Goal: Check status: Check status

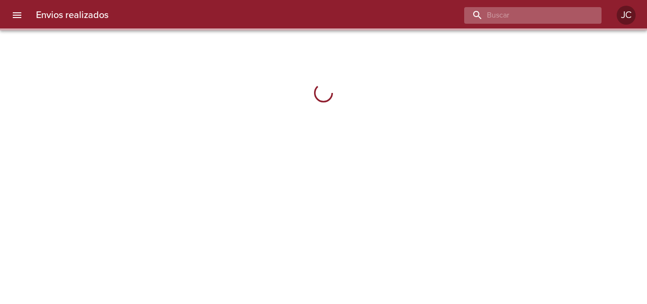
click at [545, 19] on input "buscar" at bounding box center [524, 15] width 121 height 17
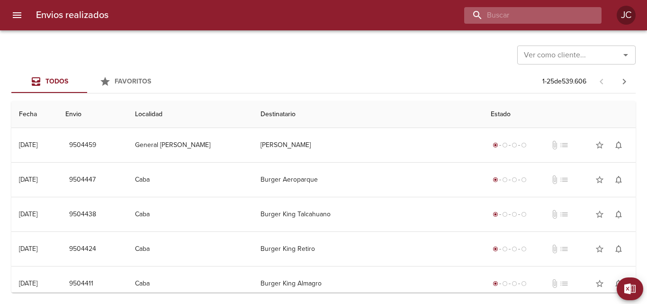
paste input "8491109"
type input "8491109"
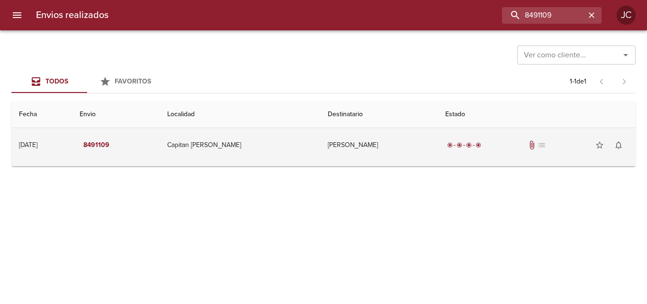
click at [391, 135] on td "[PERSON_NAME]" at bounding box center [378, 145] width 117 height 34
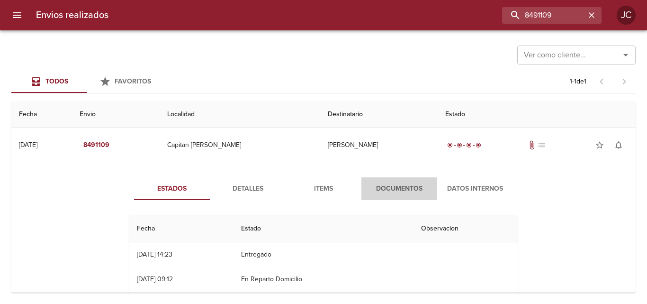
drag, startPoint x: 362, startPoint y: 180, endPoint x: 358, endPoint y: 175, distance: 6.7
click at [358, 177] on div "Estados Detalles Items Documentos Datos Internos Fecha Estado Observacion 24/10…" at bounding box center [323, 287] width 609 height 242
click at [379, 188] on span "Documentos" at bounding box center [399, 189] width 64 height 12
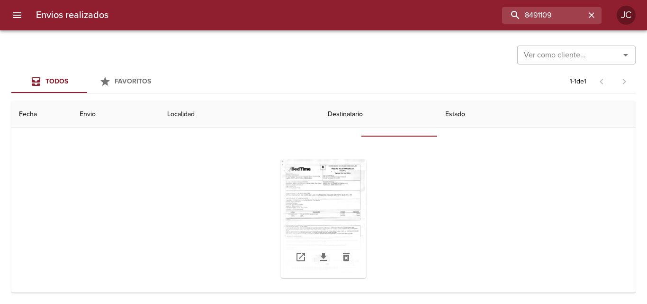
scroll to position [76, 0]
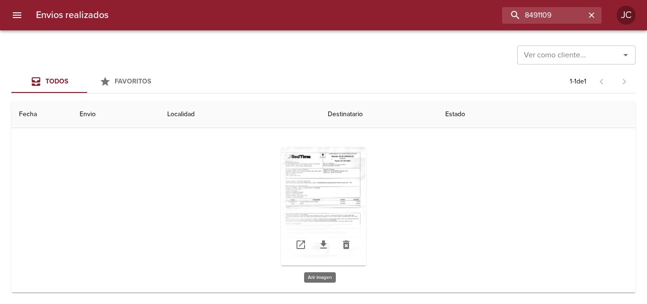
click at [348, 171] on div "Tabla de envíos del cliente" at bounding box center [323, 206] width 85 height 118
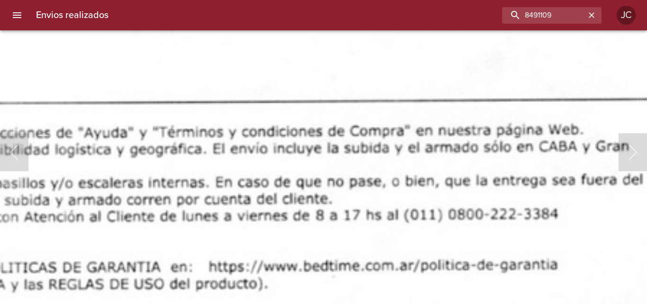
click at [340, 54] on img "Lightbox" at bounding box center [145, 2] width 1187 height 1693
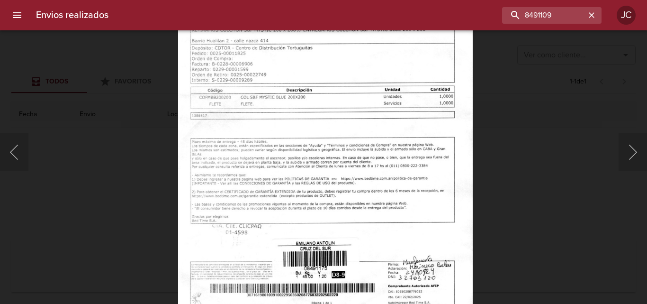
click at [479, 127] on div "Lightbox" at bounding box center [323, 152] width 647 height 304
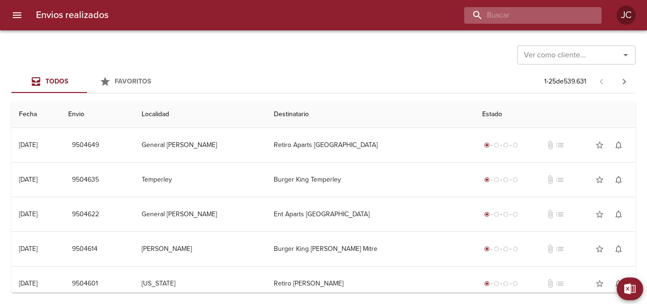
click at [538, 14] on input "buscar" at bounding box center [524, 15] width 121 height 17
paste input "9210289"
type input "9210289"
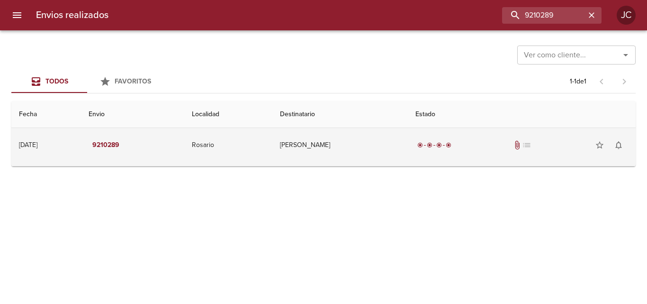
click at [381, 143] on td "Federico Javier" at bounding box center [339, 145] width 135 height 34
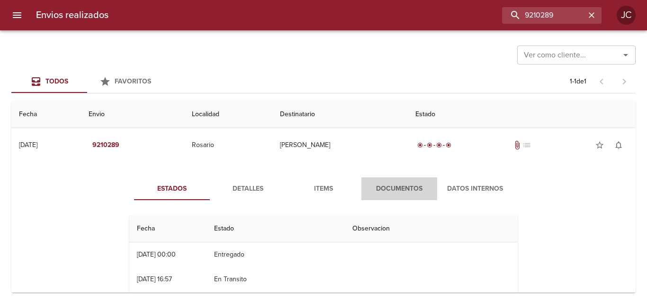
click at [385, 196] on button "Documentos" at bounding box center [399, 188] width 76 height 23
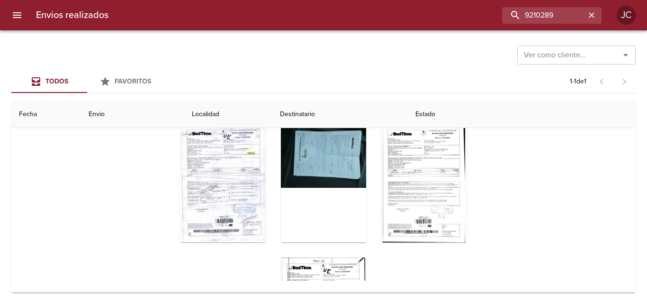
scroll to position [47, 0]
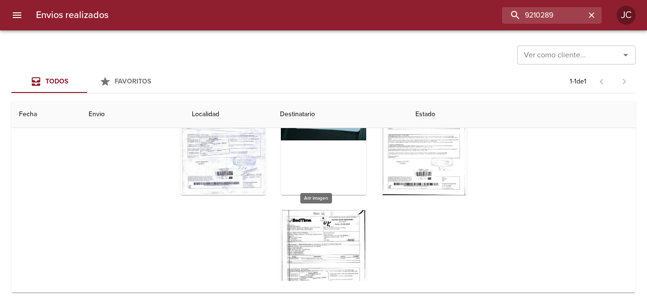
click at [325, 224] on div "Tabla de envíos del cliente" at bounding box center [323, 269] width 85 height 118
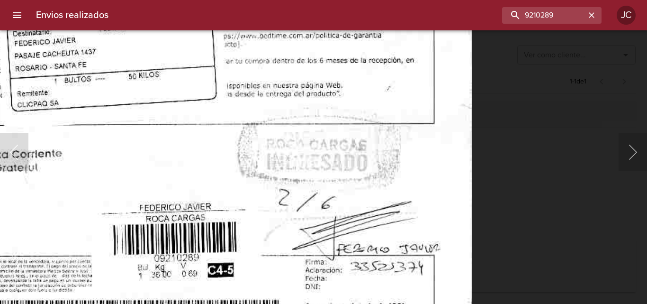
click at [6, 155] on div at bounding box center [4, 152] width 9 height 304
click at [11, 152] on button "Anterior" at bounding box center [14, 152] width 28 height 38
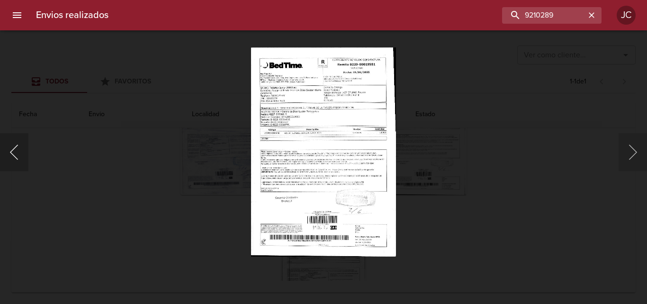
click at [18, 160] on button "Anterior" at bounding box center [14, 152] width 28 height 38
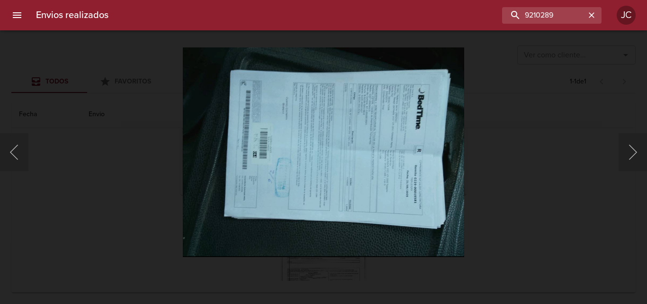
drag, startPoint x: 601, startPoint y: 131, endPoint x: 591, endPoint y: 132, distance: 9.5
click at [601, 130] on div "Lightbox" at bounding box center [323, 152] width 647 height 304
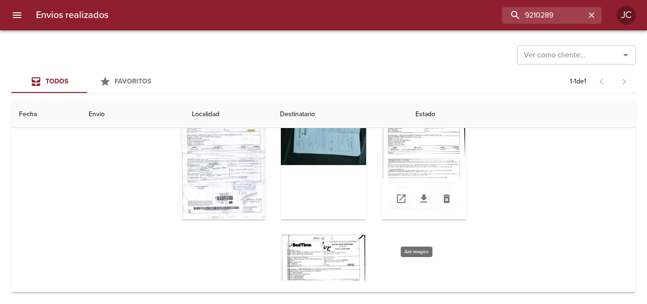
scroll to position [0, 0]
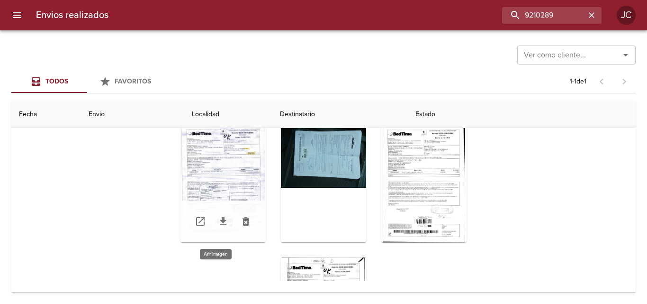
click at [232, 151] on div "Tabla de envíos del cliente" at bounding box center [222, 183] width 85 height 118
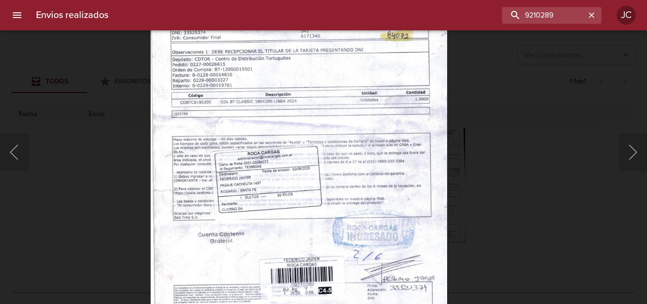
click at [472, 172] on div "Lightbox" at bounding box center [323, 152] width 647 height 304
